Goal: Task Accomplishment & Management: Manage account settings

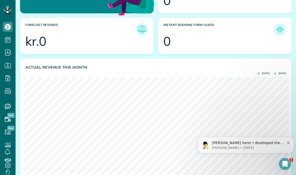
click at [285, 142] on div "Alex here! I developed the software you're currently trialing (though I have he…" at bounding box center [245, 145] width 89 height 10
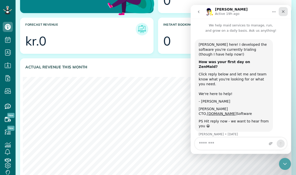
click at [284, 11] on icon "Close" at bounding box center [283, 12] width 4 height 4
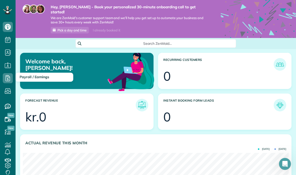
click at [10, 83] on span "Payroll / Earnings" at bounding box center [8, 83] width 10 height 0
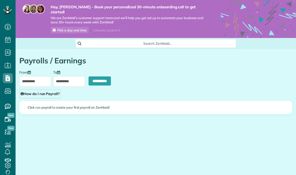
scroll to position [2, 2]
type input "**********"
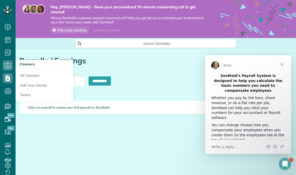
scroll to position [0, 0]
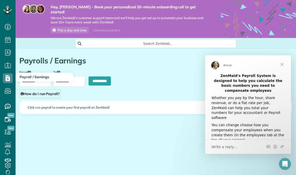
click at [8, 79] on use at bounding box center [8, 78] width 5 height 6
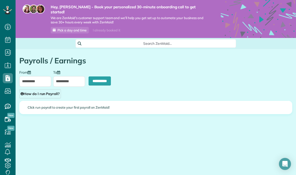
scroll to position [2, 2]
type input "**********"
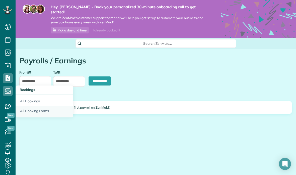
click at [30, 111] on link "All Booking Forms" at bounding box center [45, 112] width 58 height 12
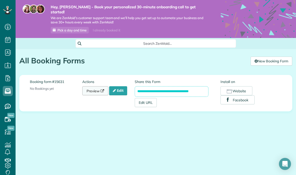
click at [96, 86] on link "Preview" at bounding box center [95, 90] width 26 height 9
click at [120, 86] on link "Edit" at bounding box center [118, 90] width 18 height 9
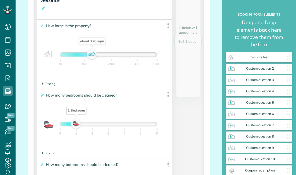
scroll to position [154, 0]
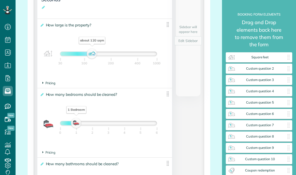
click at [48, 81] on span "Pricing" at bounding box center [48, 83] width 13 height 4
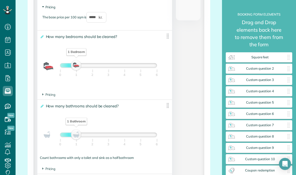
scroll to position [231, 0]
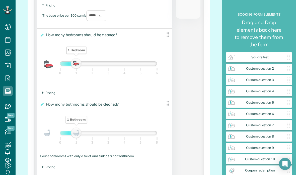
click at [45, 91] on span "Pricing" at bounding box center [48, 93] width 13 height 4
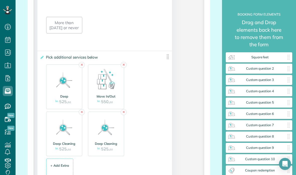
scroll to position [847, 0]
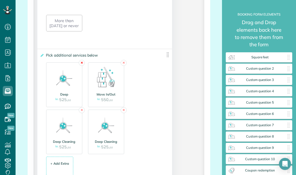
click at [82, 64] on link "✕" at bounding box center [82, 63] width 6 height 6
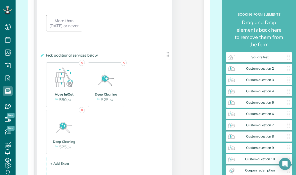
click at [79, 66] on label at bounding box center [64, 76] width 31 height 28
click at [81, 64] on link "✕" at bounding box center [82, 63] width 6 height 6
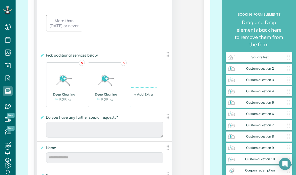
click at [82, 63] on link "✕" at bounding box center [82, 63] width 6 height 6
click at [83, 64] on link "✕" at bounding box center [82, 63] width 6 height 6
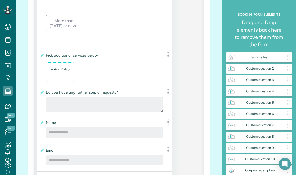
click at [53, 79] on div "+ Add Extra $ 34 . 99" at bounding box center [61, 72] width 22 height 14
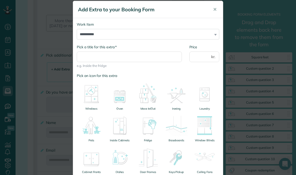
scroll to position [7, 0]
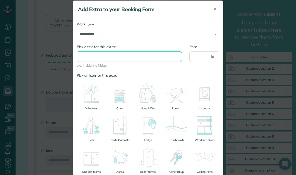
click at [142, 58] on input "* Pick a title for this extra" at bounding box center [129, 56] width 105 height 11
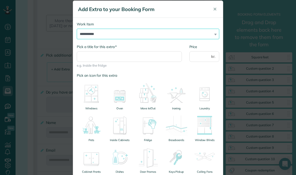
click at [212, 33] on select "**********" at bounding box center [148, 34] width 142 height 11
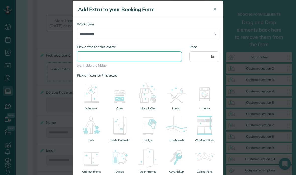
click at [145, 56] on input "* Pick a title for this extra" at bounding box center [129, 56] width 105 height 11
type input "**********"
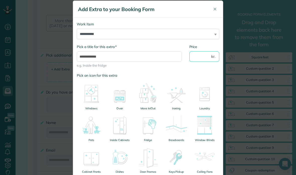
click at [205, 53] on input "Price" at bounding box center [204, 56] width 30 height 11
type input "***"
click at [186, 78] on div "Pick an icon for this extra Windows Oven Move In/Out Ironing Laundry Pets Insid…" at bounding box center [148, 171] width 142 height 197
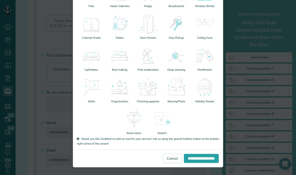
scroll to position [140, 0]
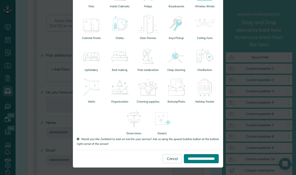
click at [203, 159] on input "**********" at bounding box center [201, 158] width 35 height 9
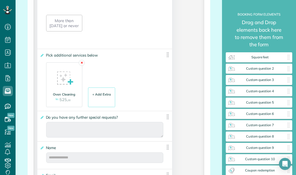
click at [84, 62] on link "✕" at bounding box center [82, 63] width 6 height 6
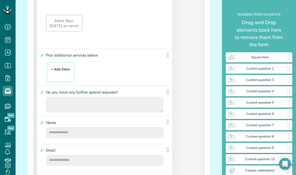
click at [65, 71] on div "+ Add Extra" at bounding box center [60, 69] width 19 height 5
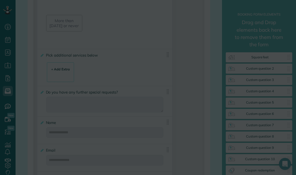
scroll to position [0, 0]
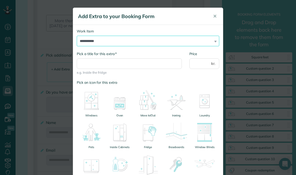
click at [180, 44] on select "**********" at bounding box center [148, 41] width 142 height 11
select select "******"
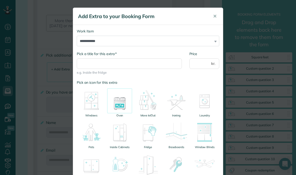
click at [122, 104] on img at bounding box center [119, 100] width 25 height 25
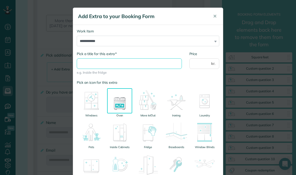
click at [149, 65] on input "* Pick a title for this extra" at bounding box center [129, 63] width 105 height 11
type input "**********"
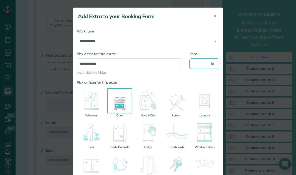
click at [197, 68] on input "Price" at bounding box center [204, 63] width 30 height 11
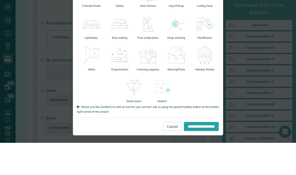
scroll to position [20, 0]
type input "***"
click at [203, 154] on input "**********" at bounding box center [201, 158] width 35 height 9
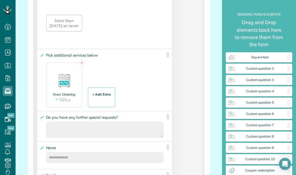
click at [100, 91] on div "+ Add Extra $ 34 . 99" at bounding box center [102, 98] width 22 height 14
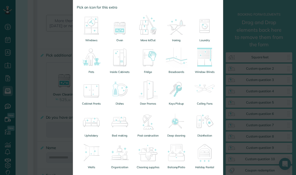
scroll to position [75, 0]
click at [89, 30] on img at bounding box center [91, 25] width 25 height 25
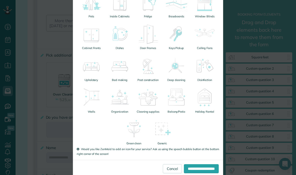
scroll to position [134, 0]
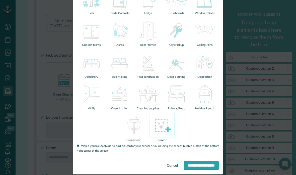
click at [163, 125] on img at bounding box center [161, 125] width 25 height 25
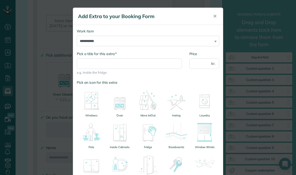
scroll to position [0, 0]
click at [215, 15] on span "✕" at bounding box center [215, 16] width 4 height 6
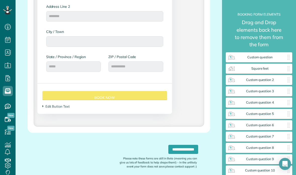
scroll to position [1078, 0]
click at [114, 91] on div "Form Button Preview Book Now" at bounding box center [104, 95] width 125 height 9
click at [129, 91] on div "Form Button Preview Book Now" at bounding box center [104, 95] width 125 height 9
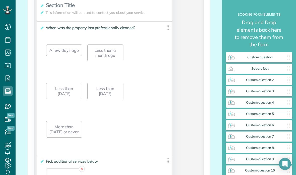
scroll to position [733, 0]
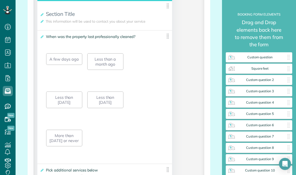
click at [152, 70] on div "A few days ago Less than a month ago Less than [DATE] Less than [DATE] More tha…" at bounding box center [104, 102] width 117 height 114
click at [93, 131] on div "A few days ago Less than a month ago Less than [DATE] Less than [DATE] More tha…" at bounding box center [104, 102] width 117 height 114
click at [76, 129] on div "More than [DATE] or never" at bounding box center [64, 137] width 36 height 17
click at [112, 91] on div "Less than [DATE]" at bounding box center [105, 99] width 36 height 17
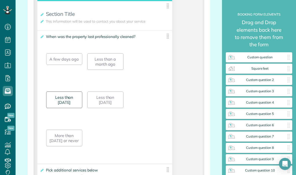
click at [77, 91] on div "Less than [DATE]" at bounding box center [64, 99] width 36 height 17
click at [108, 53] on div "Less than a month ago" at bounding box center [105, 61] width 36 height 17
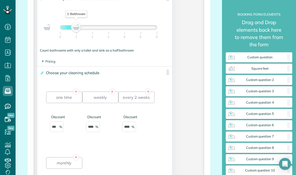
scroll to position [354, 0]
